Goal: Use online tool/utility: Utilize a website feature to perform a specific function

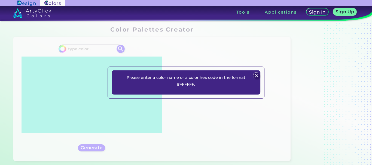
click at [255, 78] on img at bounding box center [257, 76] width 7 height 7
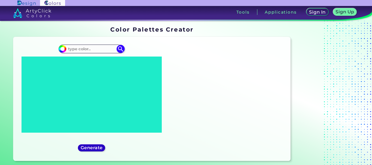
click at [88, 147] on h5 "Generate" at bounding box center [92, 148] width 20 height 4
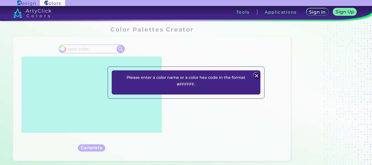
click at [258, 77] on img at bounding box center [257, 76] width 7 height 7
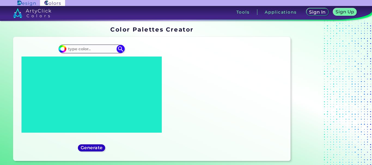
click at [84, 150] on h5 "Generate" at bounding box center [92, 148] width 20 height 4
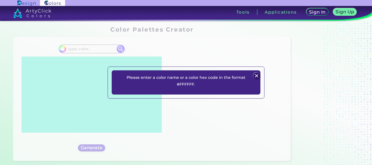
click at [84, 150] on div "Please enter a color name or a color hex code in the format #FFFFFF. Plans Sign…" at bounding box center [186, 82] width 372 height 165
click at [256, 79] on img at bounding box center [257, 76] width 7 height 7
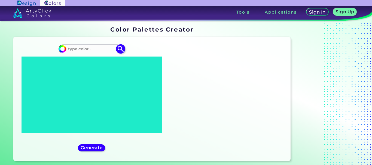
click at [83, 47] on input at bounding box center [91, 48] width 51 height 7
paste input "#A48CDA"
type input "#A48CDA"
click at [120, 47] on img at bounding box center [121, 49] width 10 height 10
type input "#a48cda"
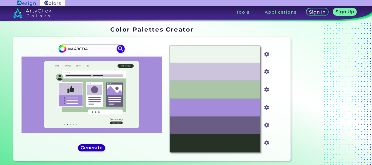
click at [89, 146] on h5 "Generate" at bounding box center [92, 148] width 20 height 4
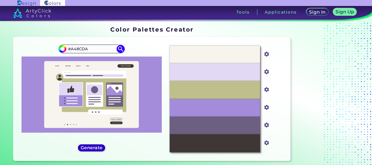
click at [89, 146] on h5 "Generate" at bounding box center [92, 148] width 20 height 4
